Goal: Transaction & Acquisition: Purchase product/service

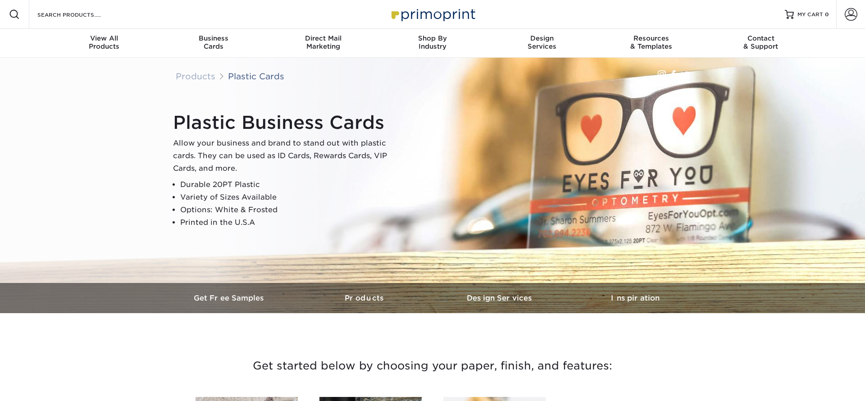
scroll to position [373, 0]
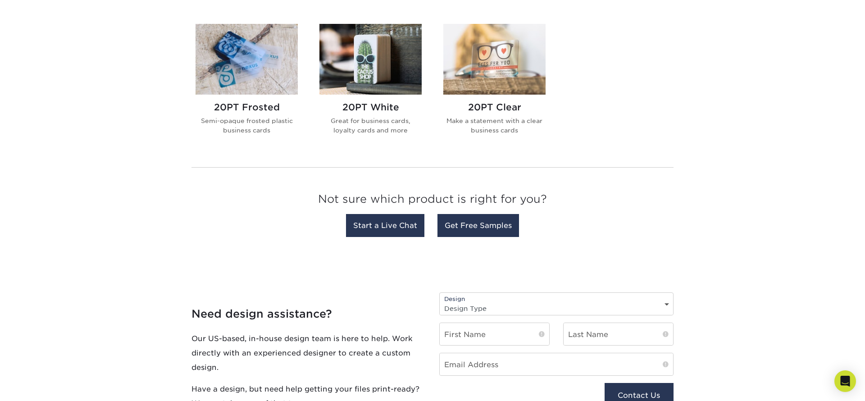
click at [368, 76] on img at bounding box center [370, 59] width 102 height 71
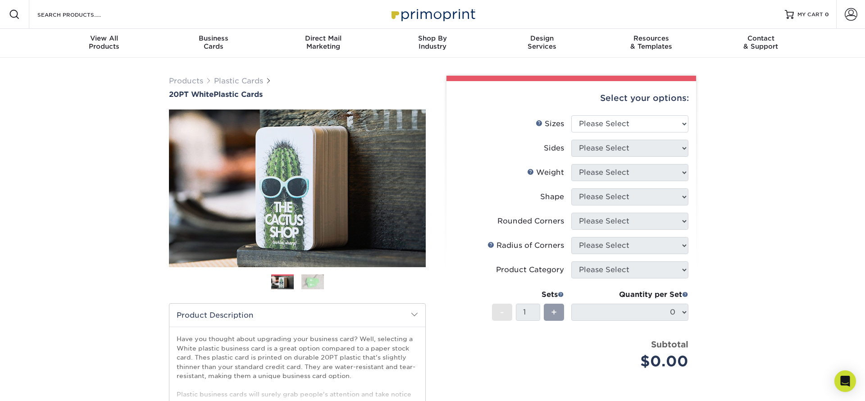
click at [315, 281] on img at bounding box center [312, 282] width 23 height 16
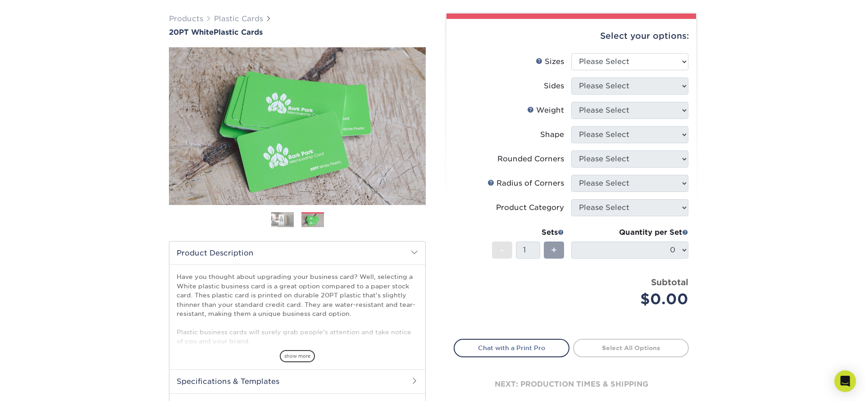
scroll to position [124, 0]
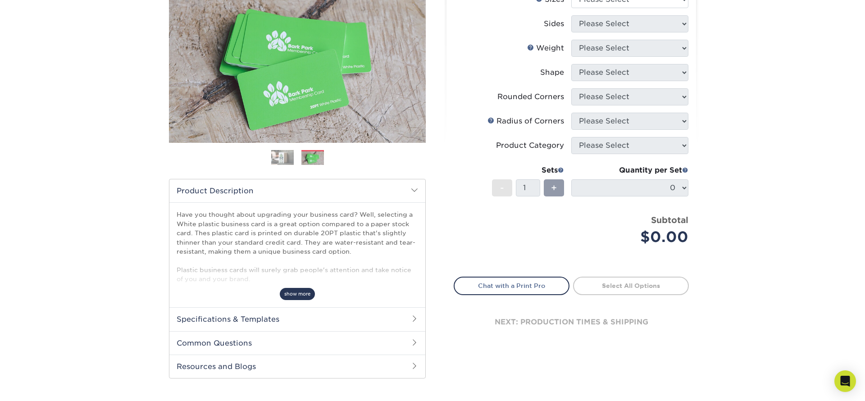
click at [295, 293] on span "show more" at bounding box center [297, 294] width 35 height 12
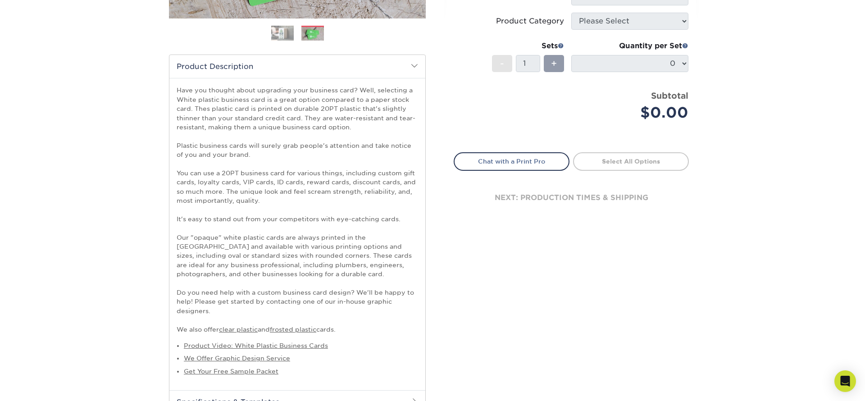
scroll to position [62, 0]
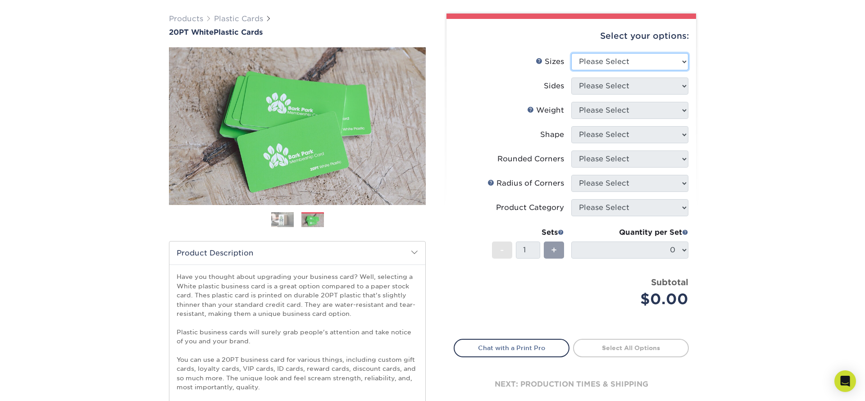
click at [571, 53] on select "Please Select 2" x 3.5" 2" x 8" 2.12" x 3.375" 2.5" x 2.5" 4.25" x 6"" at bounding box center [629, 61] width 117 height 17
select select "2.00x3.50"
click option "2" x 3.5"" at bounding box center [0, 0] width 0 height 0
click at [571, 77] on select "Please Select Print Both Sides Print Front Only" at bounding box center [629, 85] width 117 height 17
select select "13abbda7-1d64-4f25-8bb2-c179b224825d"
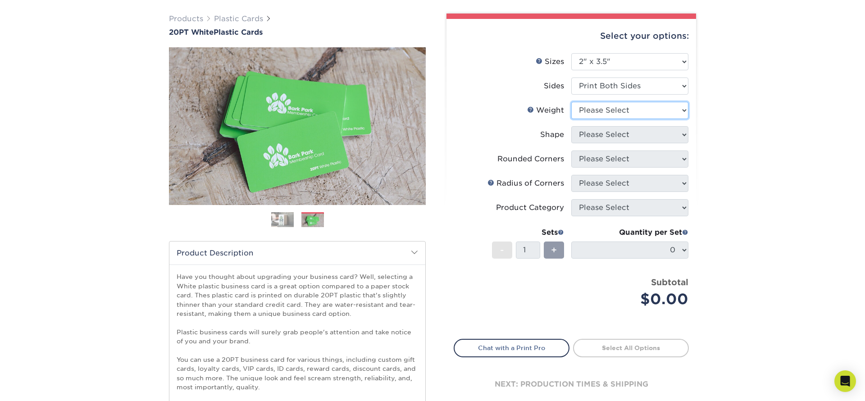
click at [571, 102] on select "Please Select 20PT White Plastic" at bounding box center [629, 110] width 117 height 17
select select "20PT White Plastic"
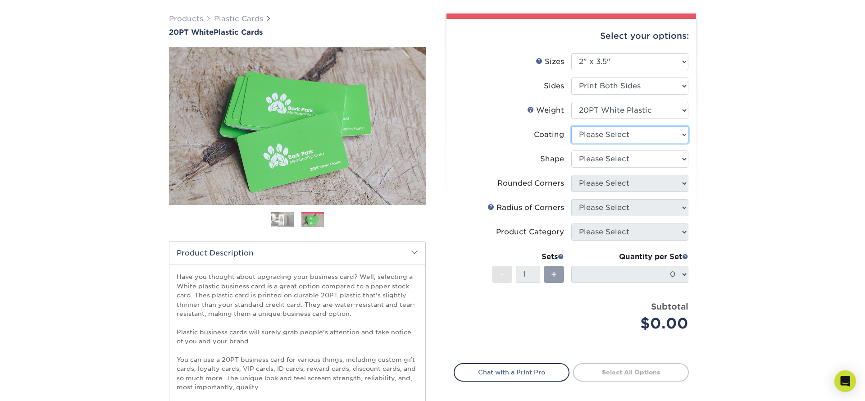
click at [571, 126] on select at bounding box center [629, 134] width 117 height 17
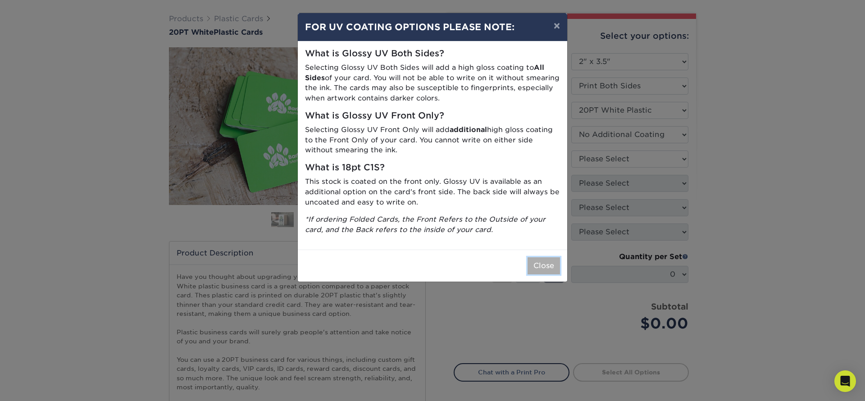
click at [530, 260] on button "Close" at bounding box center [543, 265] width 32 height 17
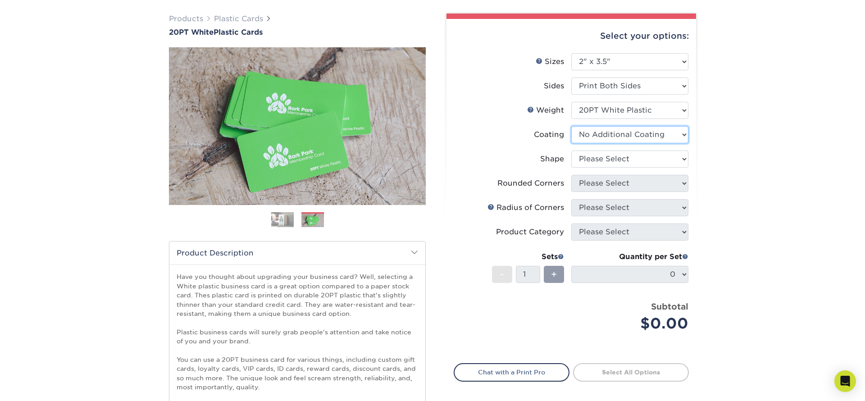
click at [571, 126] on select at bounding box center [629, 134] width 117 height 17
select select "-1"
click at [571, 150] on select "Please Select Oval Standard" at bounding box center [629, 158] width 117 height 17
select select "standard"
click option "Standard" at bounding box center [0, 0] width 0 height 0
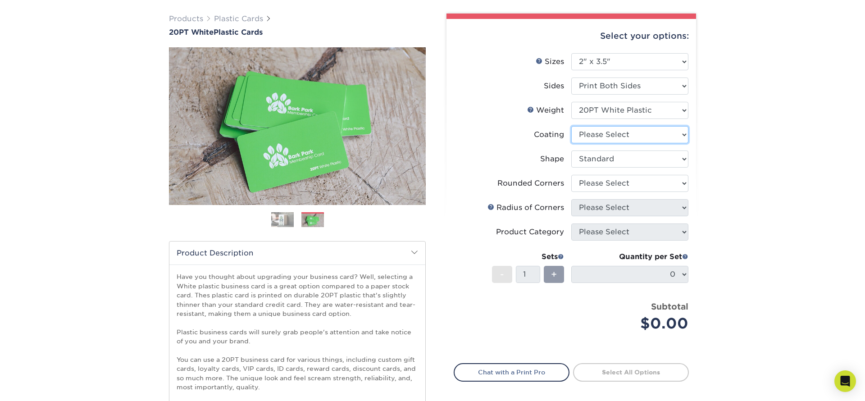
click at [571, 126] on select at bounding box center [629, 134] width 117 height 17
select select "3e7618de-abca-4bda-9f97-8b9129e913d8"
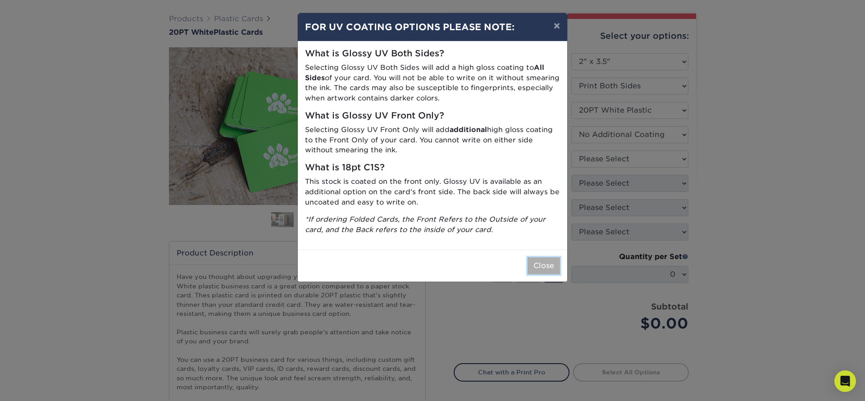
drag, startPoint x: 535, startPoint y: 263, endPoint x: 593, endPoint y: 155, distance: 122.3
click at [535, 262] on button "Close" at bounding box center [543, 265] width 32 height 17
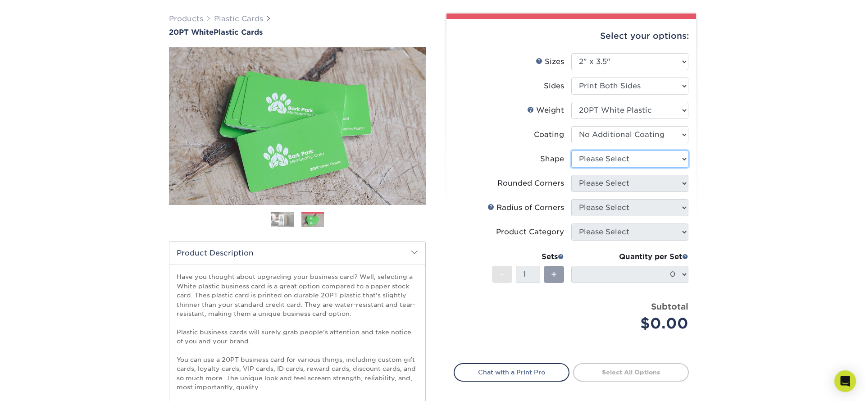
click at [571, 150] on select "Please Select Oval Standard" at bounding box center [629, 158] width 117 height 17
select select "standard"
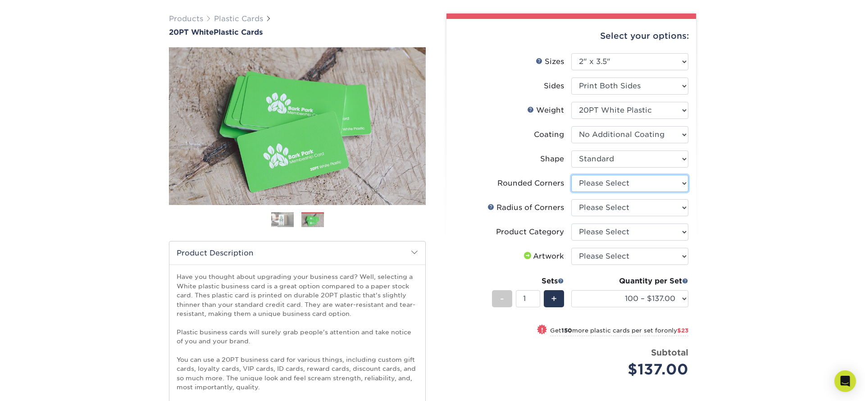
click at [571, 175] on select "Please Select Yes - Round 4 Corners" at bounding box center [629, 183] width 117 height 17
select select "7672df9e-0e0a-464d-8e1f-920c575e4da3"
click option "Yes - Round 4 Corners" at bounding box center [0, 0] width 0 height 0
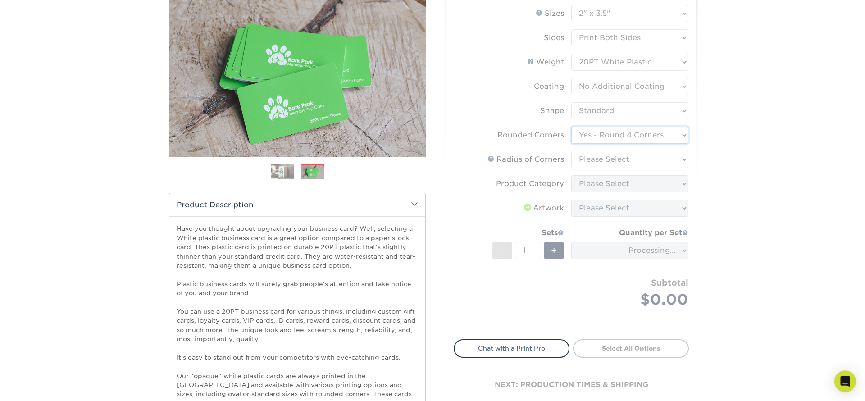
scroll to position [124, 0]
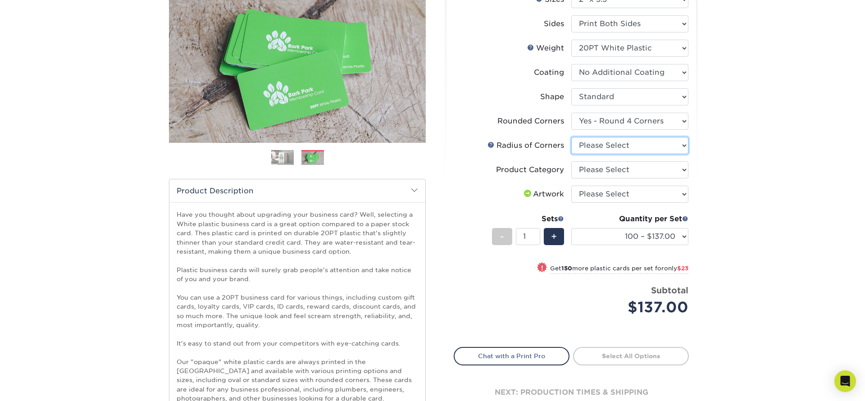
click at [571, 137] on select "Please Select Rounded 1/8" Rounded 1/4"" at bounding box center [629, 145] width 117 height 17
click option "Rounded 1/4"" at bounding box center [0, 0] width 0 height 0
click at [571, 137] on select "Please Select Rounded 1/8" Rounded 1/4"" at bounding box center [629, 145] width 117 height 17
select select "589680c7-ee9a-431b-9d12-d7aeb1386a97"
click option "Rounded 1/8"" at bounding box center [0, 0] width 0 height 0
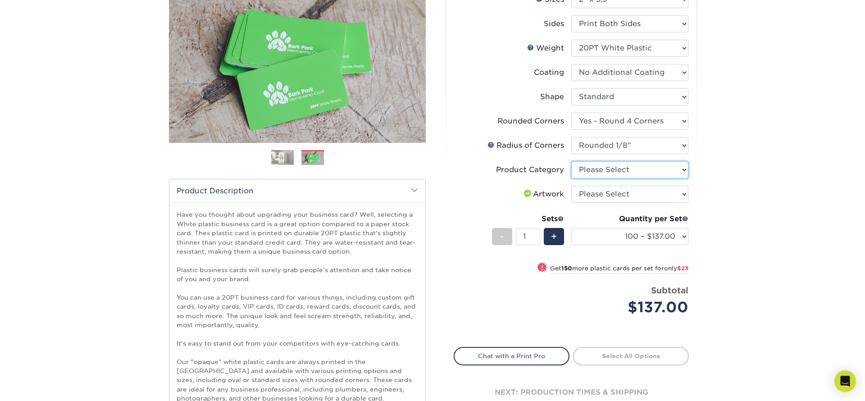
click at [571, 161] on select "Please Select Business Cards" at bounding box center [629, 169] width 117 height 17
select select "3b5148f1-0588-4f88-a218-97bcfdce65c1"
click option "Business Cards" at bounding box center [0, 0] width 0 height 0
click at [571, 186] on select "Please Select I will upload files I need a design - $100" at bounding box center [629, 194] width 117 height 17
select select "upload"
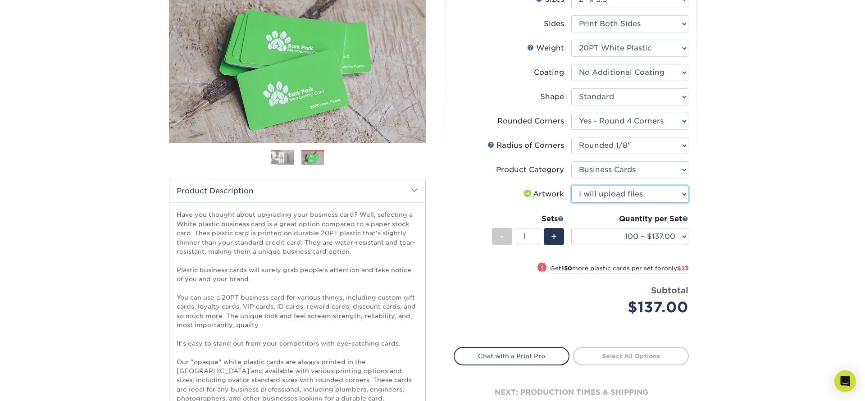
click option "I will upload files" at bounding box center [0, 0] width 0 height 0
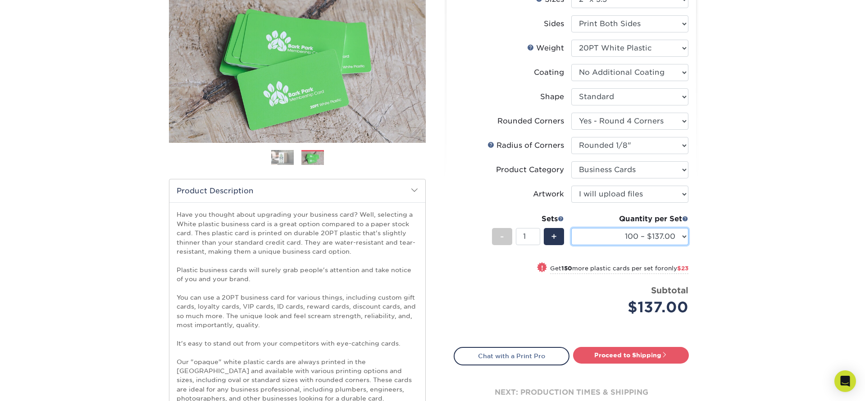
click at [571, 228] on select "100 – $137.00 250 – $160.00 500 – $195.00 1000 – $226.00 2500 – $540.00 5000 – …" at bounding box center [629, 236] width 117 height 17
click option "100 – $137.00" at bounding box center [0, 0] width 0 height 0
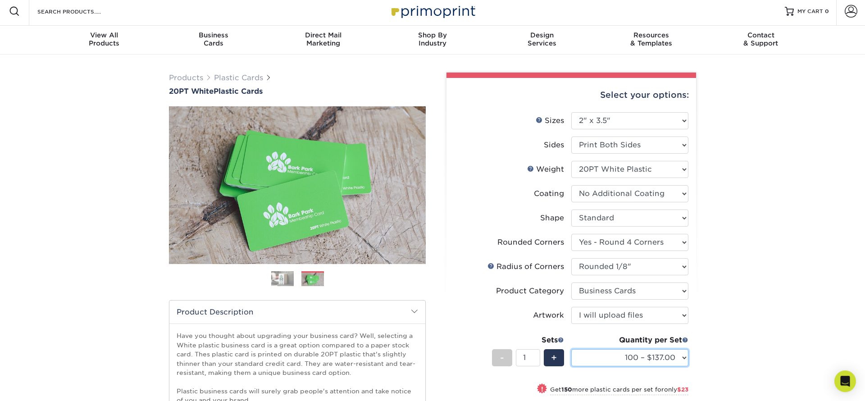
scroll to position [0, 0]
